Goal: Task Accomplishment & Management: Manage account settings

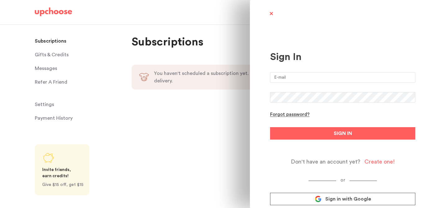
click at [281, 76] on input "email" at bounding box center [342, 77] width 145 height 11
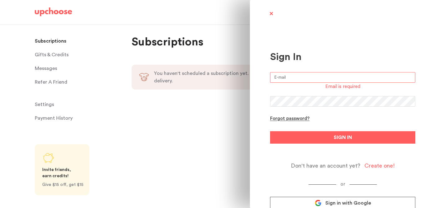
click at [290, 71] on div "Sign In Email is required Forgot password? SIGN IN Don't have an account yet? C…" at bounding box center [342, 119] width 145 height 217
click at [288, 78] on input "email" at bounding box center [342, 77] width 145 height 11
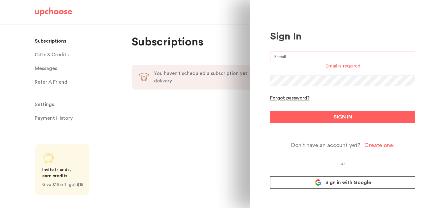
click at [368, 181] on span "Sign in with Google" at bounding box center [348, 182] width 46 height 6
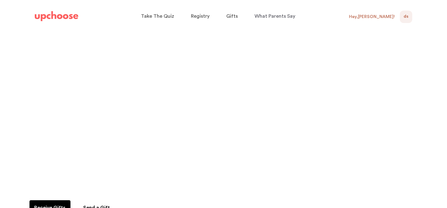
click at [400, 21] on link "DS 0" at bounding box center [406, 17] width 12 height 12
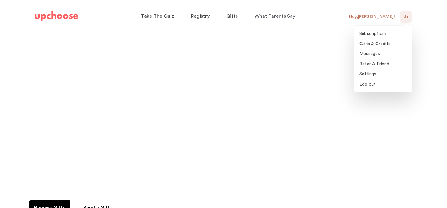
click at [406, 15] on span "DS" at bounding box center [405, 16] width 5 height 7
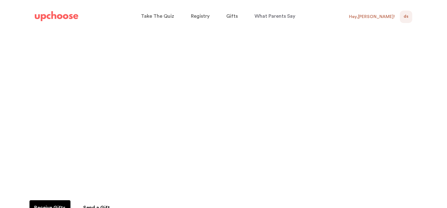
click at [407, 16] on span "DS" at bounding box center [405, 16] width 5 height 7
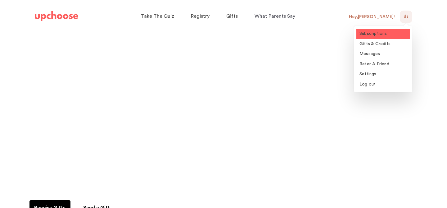
click at [379, 33] on span "Subscriptions" at bounding box center [373, 33] width 28 height 4
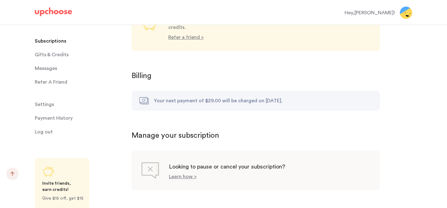
scroll to position [612, 0]
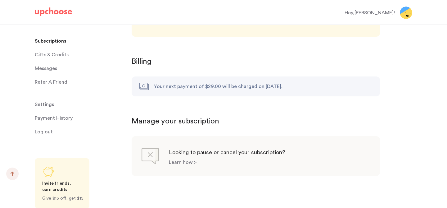
click at [184, 160] on p "Learn how >" at bounding box center [183, 162] width 28 height 5
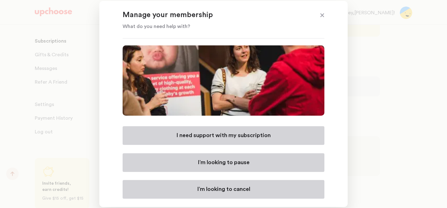
click at [214, 191] on p "I’m looking to cancel" at bounding box center [223, 188] width 53 height 7
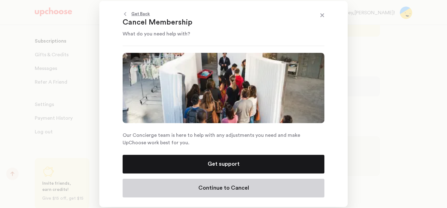
click at [221, 187] on p "Continue to Cancel" at bounding box center [223, 187] width 51 height 7
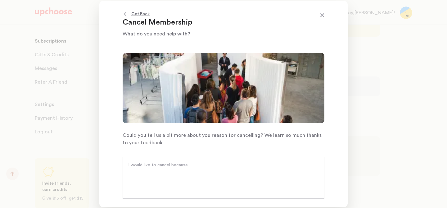
click at [216, 182] on div at bounding box center [224, 177] width 202 height 42
click at [168, 159] on div at bounding box center [224, 177] width 202 height 42
click at [163, 165] on textarea at bounding box center [223, 171] width 191 height 19
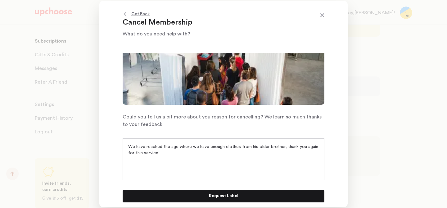
type textarea "We have reached the age where we have enough clothes from his older brother, th…"
click at [227, 198] on p "Request Label" at bounding box center [223, 195] width 29 height 7
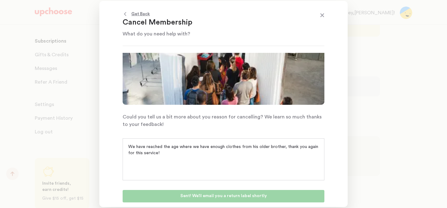
scroll to position [0, 0]
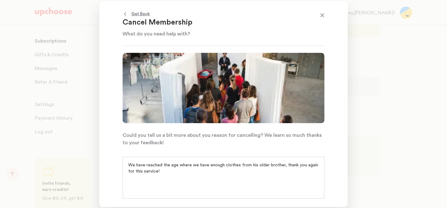
click at [323, 15] on span at bounding box center [322, 16] width 8 height 8
